Goal: Task Accomplishment & Management: Complete application form

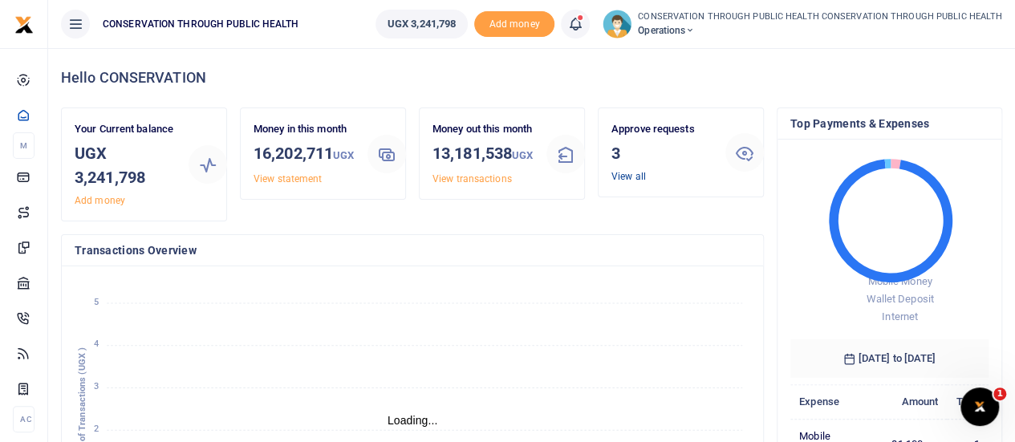
click at [625, 180] on link "View all" at bounding box center [629, 176] width 35 height 11
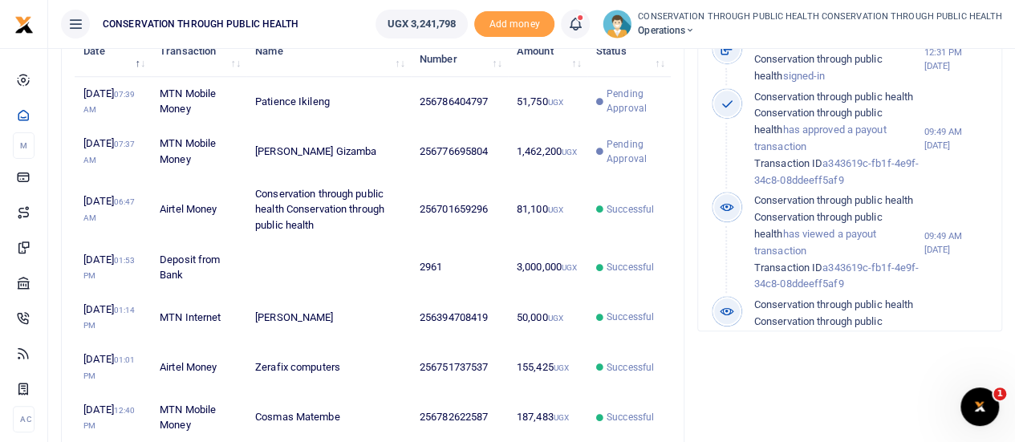
scroll to position [562, 0]
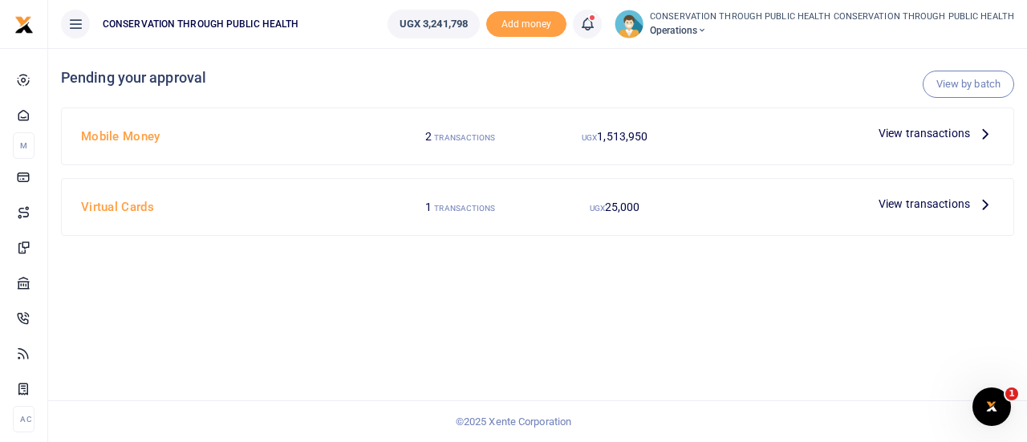
click at [984, 129] on icon at bounding box center [986, 133] width 18 height 18
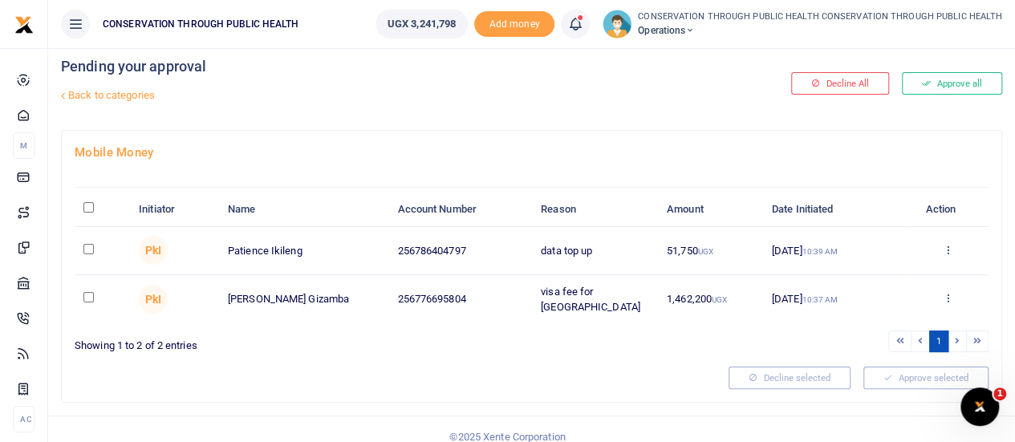
scroll to position [21, 0]
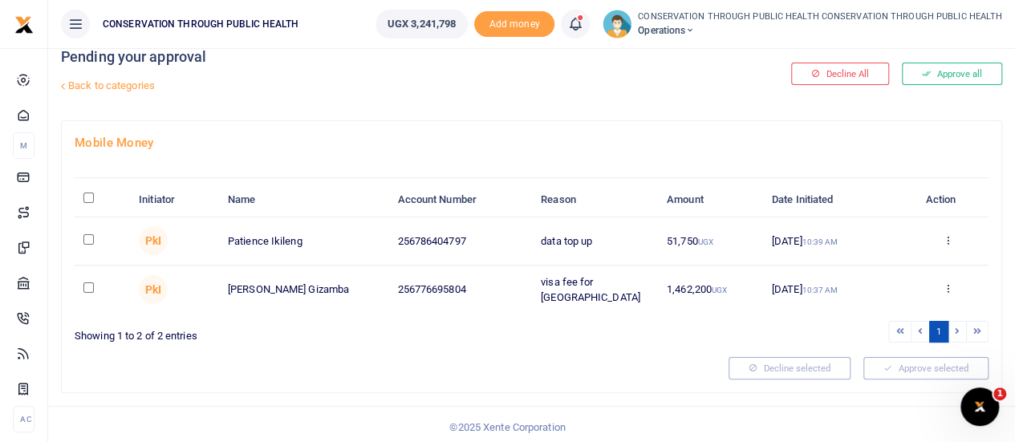
click at [81, 237] on td at bounding box center [102, 241] width 55 height 47
click at [80, 242] on td at bounding box center [102, 241] width 55 height 47
click at [87, 242] on input "checkbox" at bounding box center [88, 239] width 10 height 10
checkbox input "true"
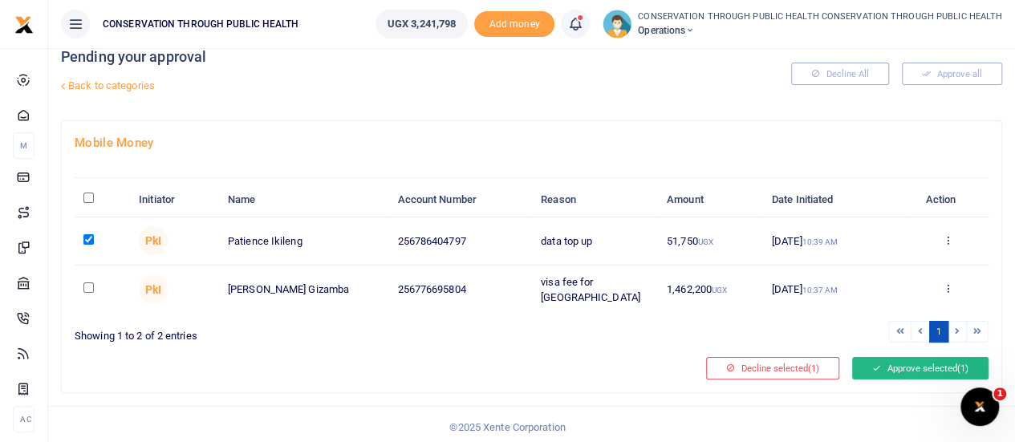
click at [893, 361] on button "Approve selected (1)" at bounding box center [920, 368] width 136 height 22
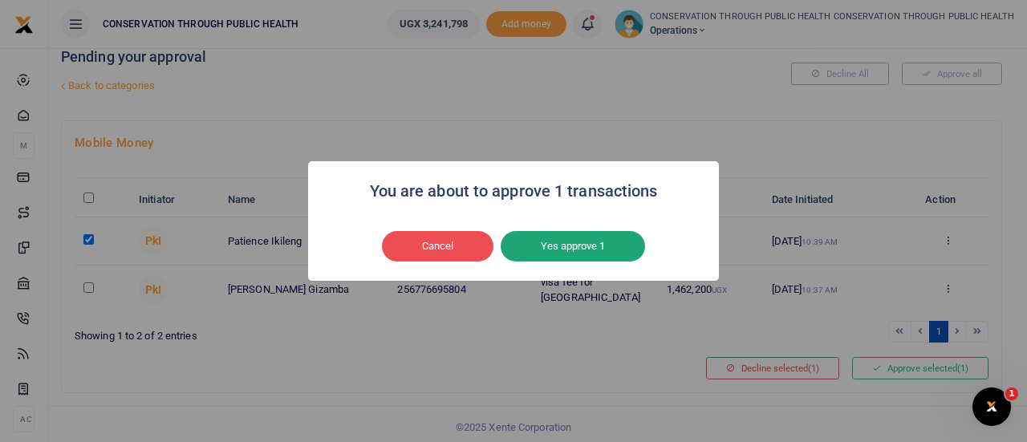
click at [571, 245] on button "Yes approve 1" at bounding box center [573, 246] width 144 height 31
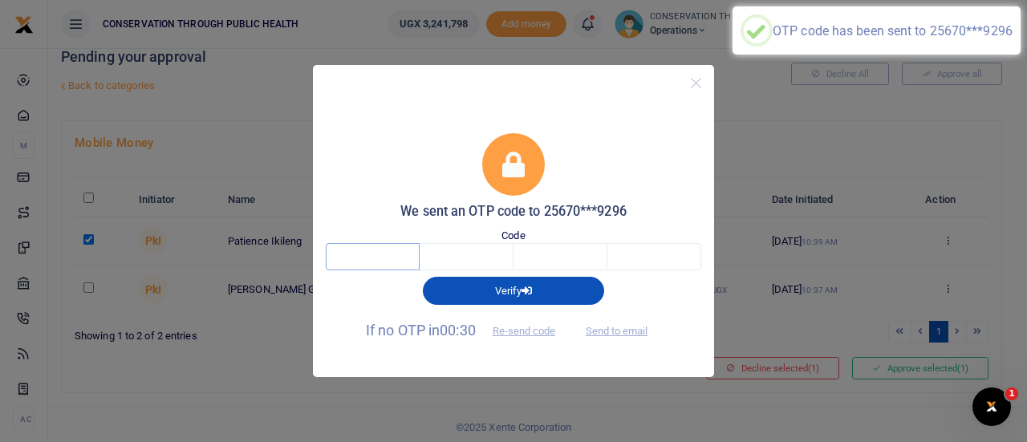
click at [381, 257] on input "text" at bounding box center [373, 256] width 94 height 27
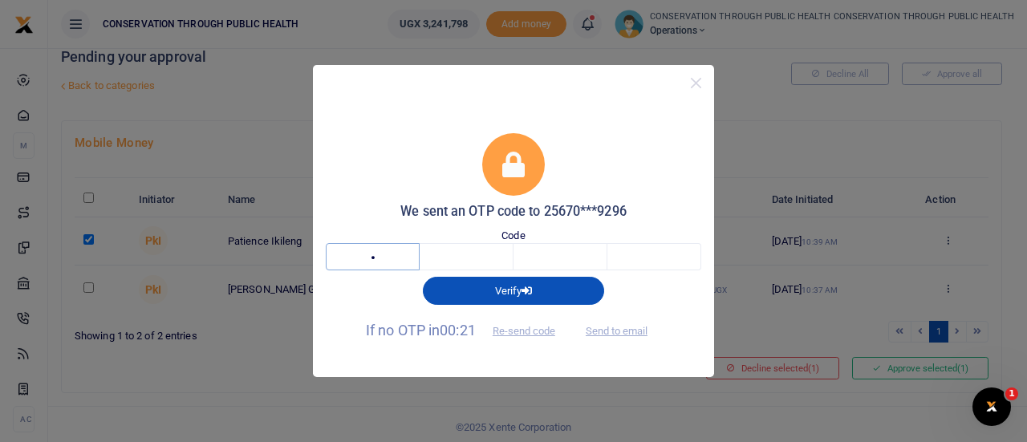
type input "2"
type input "7"
type input "4"
type input "7"
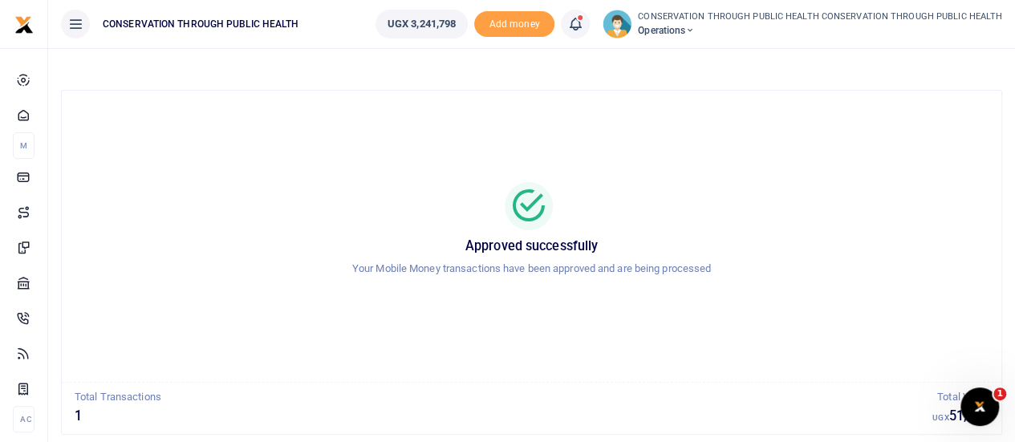
click at [695, 30] on icon at bounding box center [690, 30] width 10 height 11
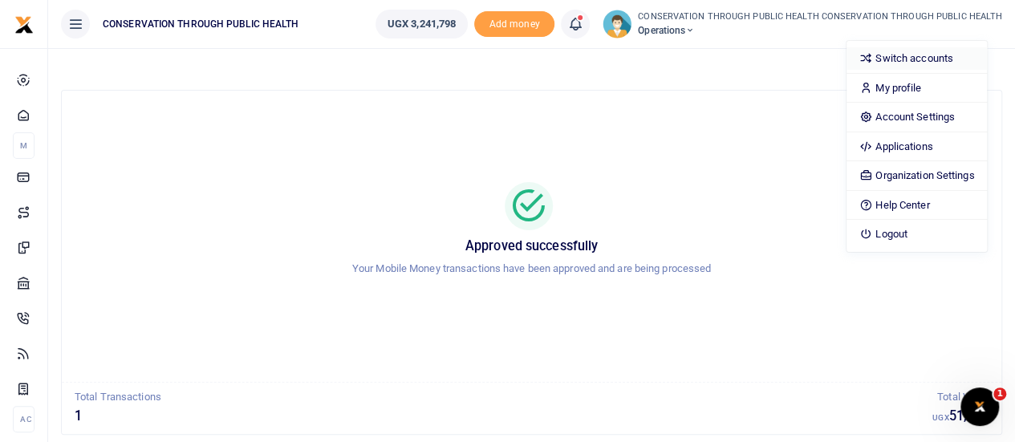
click at [906, 57] on link "Switch accounts" at bounding box center [917, 58] width 140 height 22
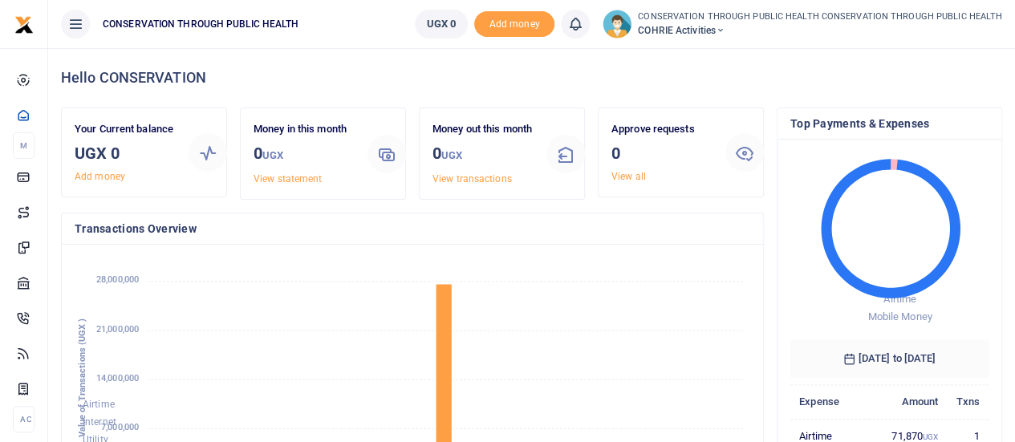
click at [726, 30] on icon at bounding box center [721, 30] width 10 height 11
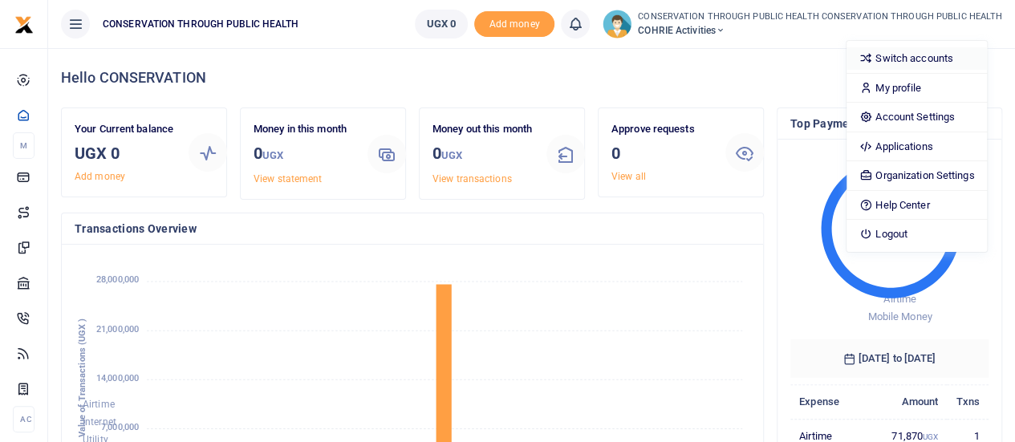
click at [915, 59] on link "Switch accounts" at bounding box center [917, 58] width 140 height 22
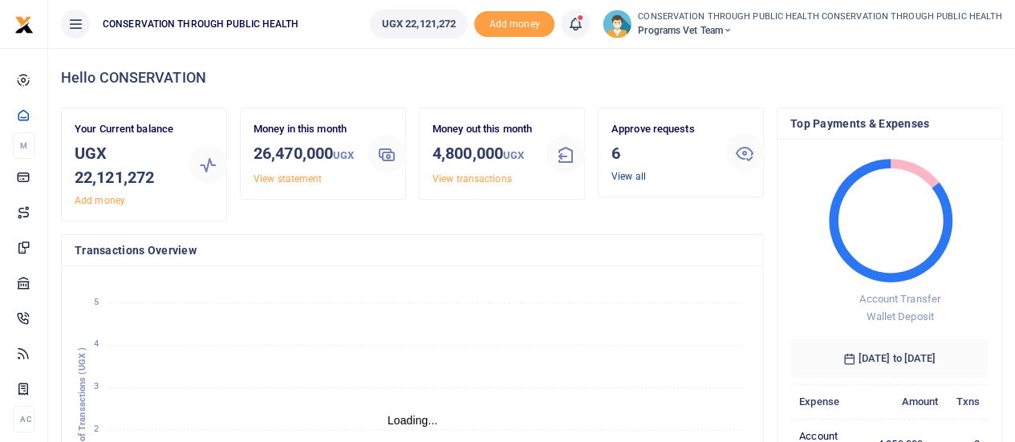
scroll to position [13, 13]
click at [635, 174] on link "View all" at bounding box center [629, 176] width 35 height 11
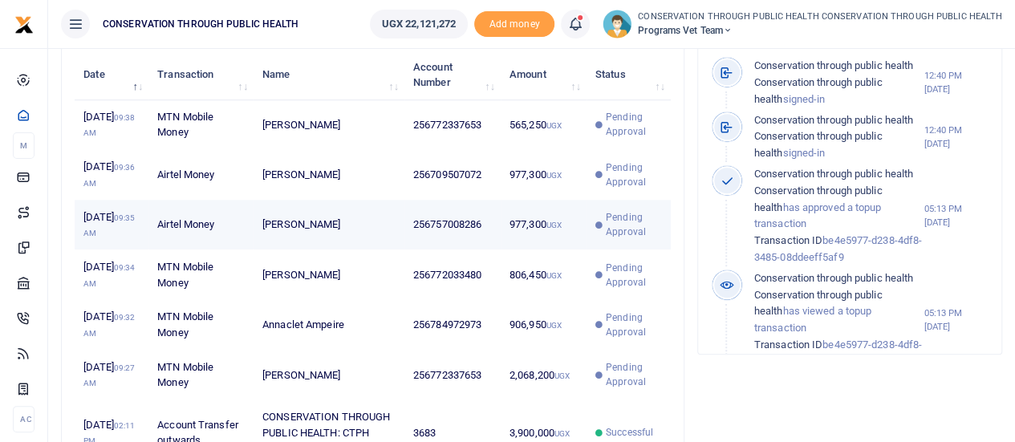
scroll to position [583, 0]
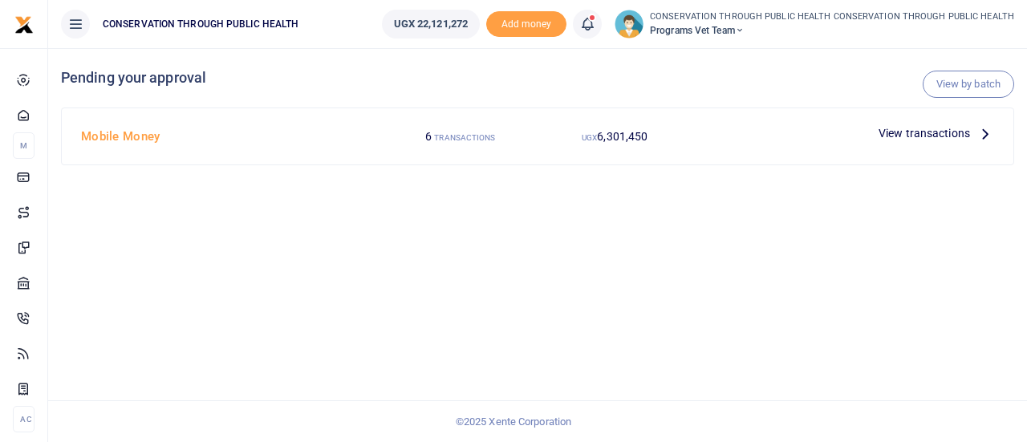
click at [983, 131] on icon at bounding box center [986, 133] width 18 height 18
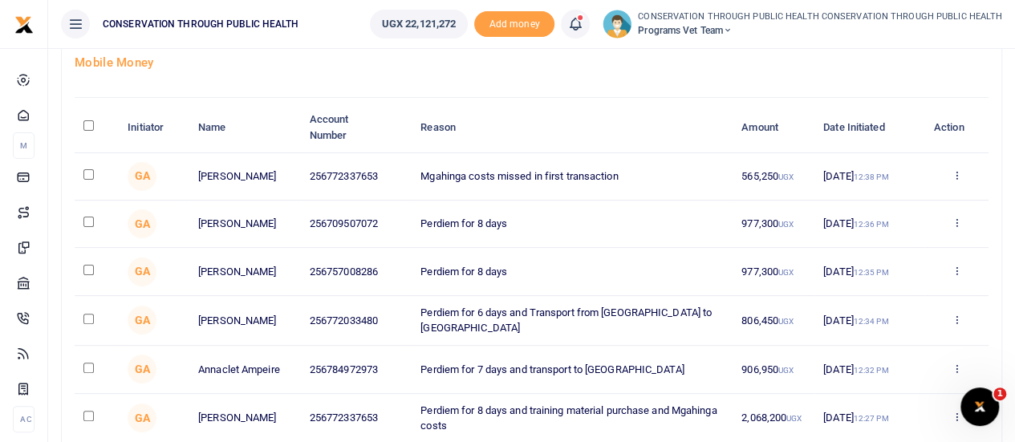
scroll to position [80, 0]
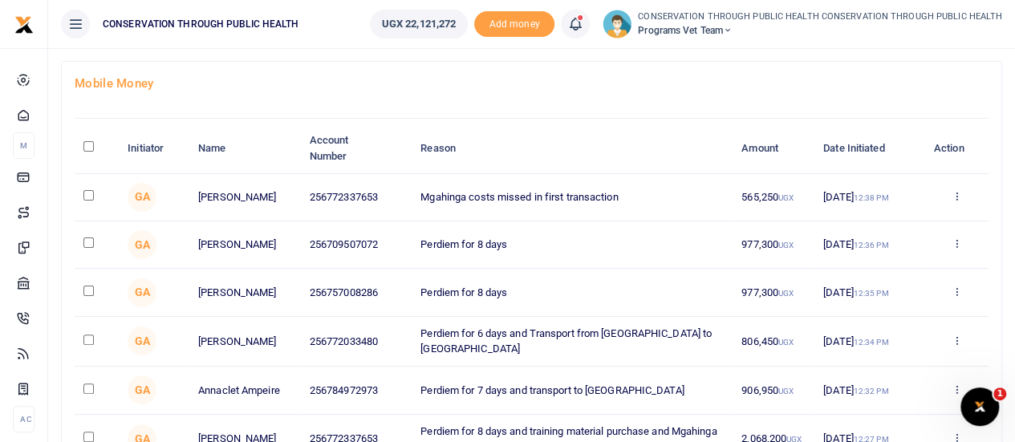
click at [84, 146] on input "\a \a : activate to sort column descending" at bounding box center [88, 146] width 10 height 10
checkbox input "true"
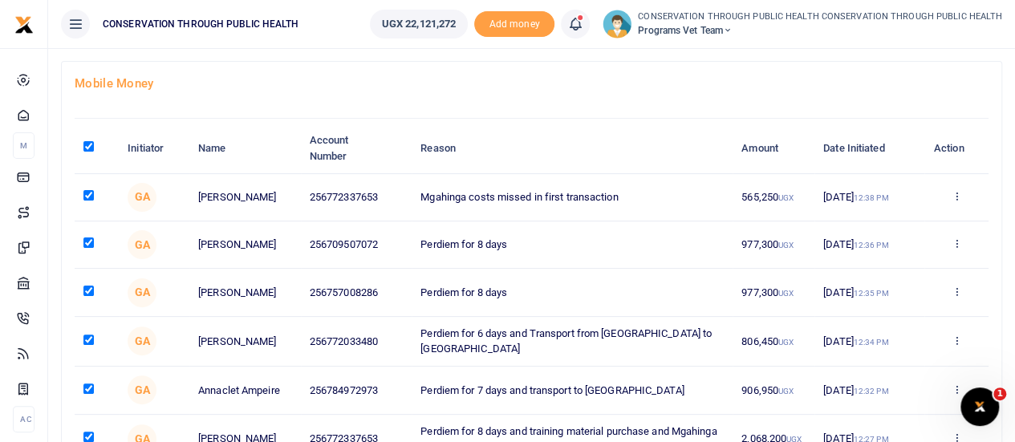
checkbox input "true"
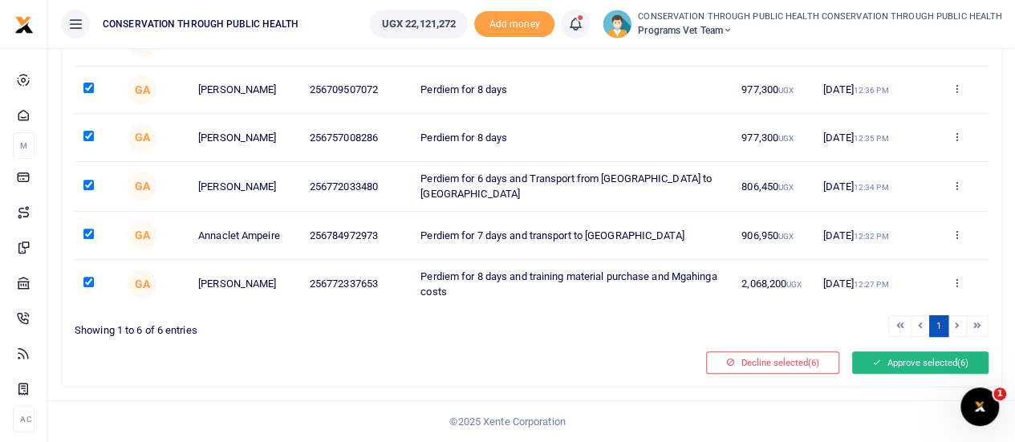
click at [923, 372] on button "Approve selected (6)" at bounding box center [920, 363] width 136 height 22
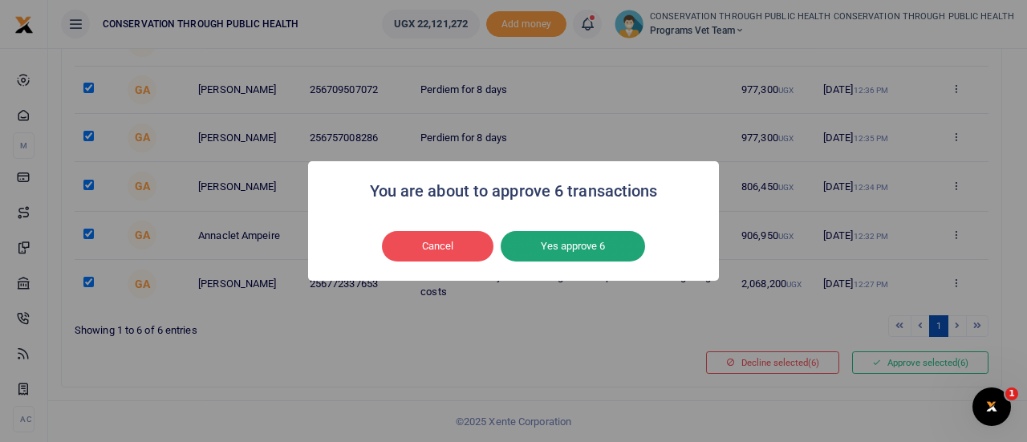
click at [570, 237] on button "Yes approve 6" at bounding box center [573, 246] width 144 height 31
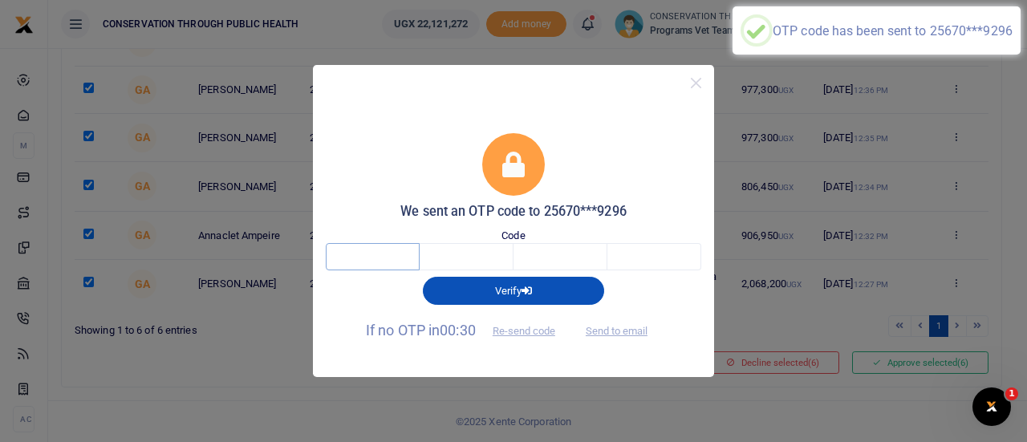
click at [390, 267] on input "text" at bounding box center [373, 256] width 94 height 27
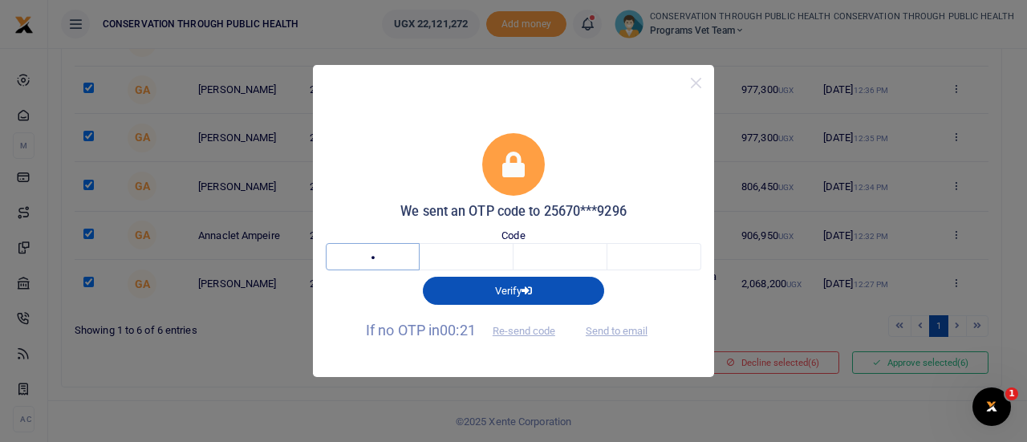
type input "8"
type input "6"
type input "7"
type input "1"
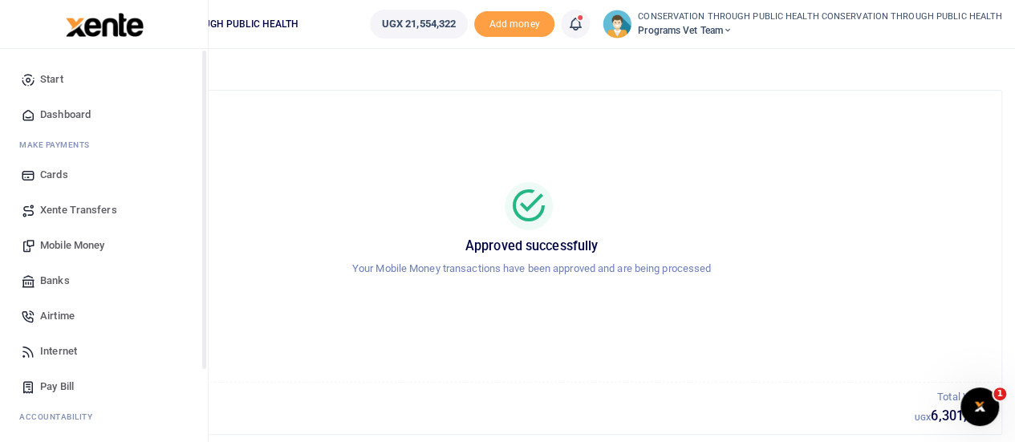
click at [62, 113] on span "Dashboard" at bounding box center [65, 115] width 51 height 16
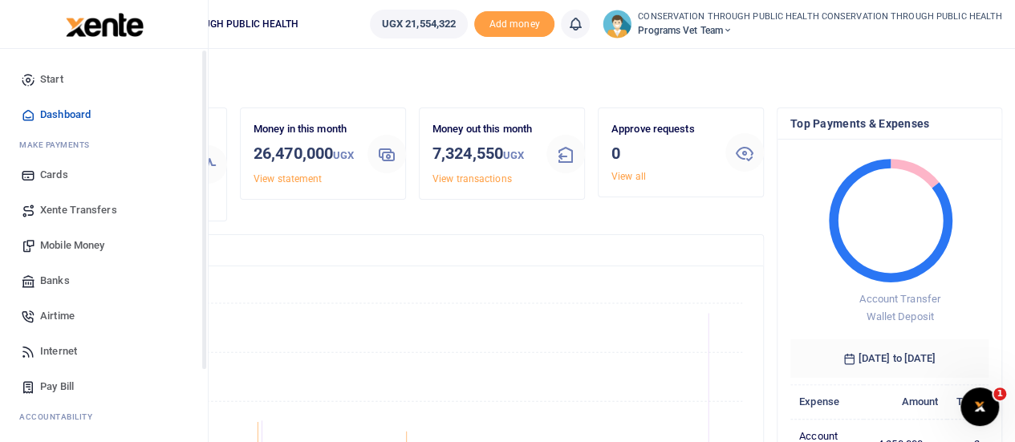
click at [65, 112] on span "Dashboard" at bounding box center [65, 115] width 51 height 16
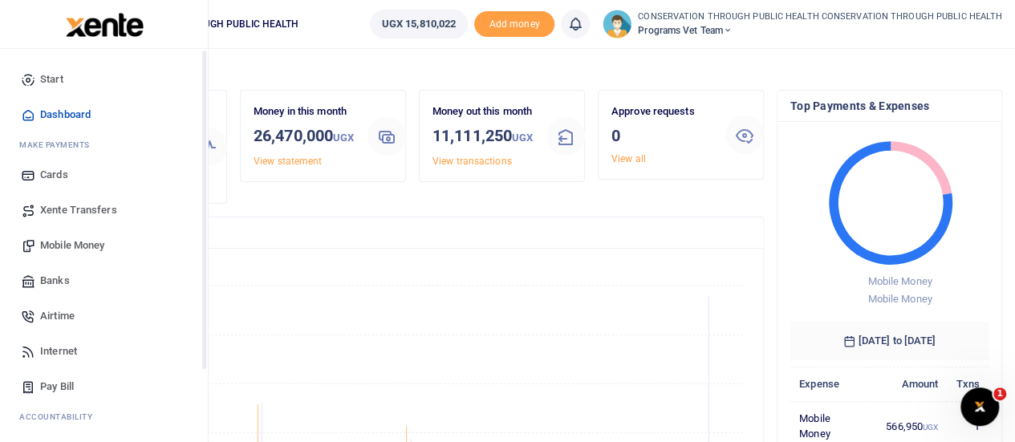
click at [83, 108] on span "Dashboard" at bounding box center [65, 115] width 51 height 16
